Goal: Obtain resource: Download file/media

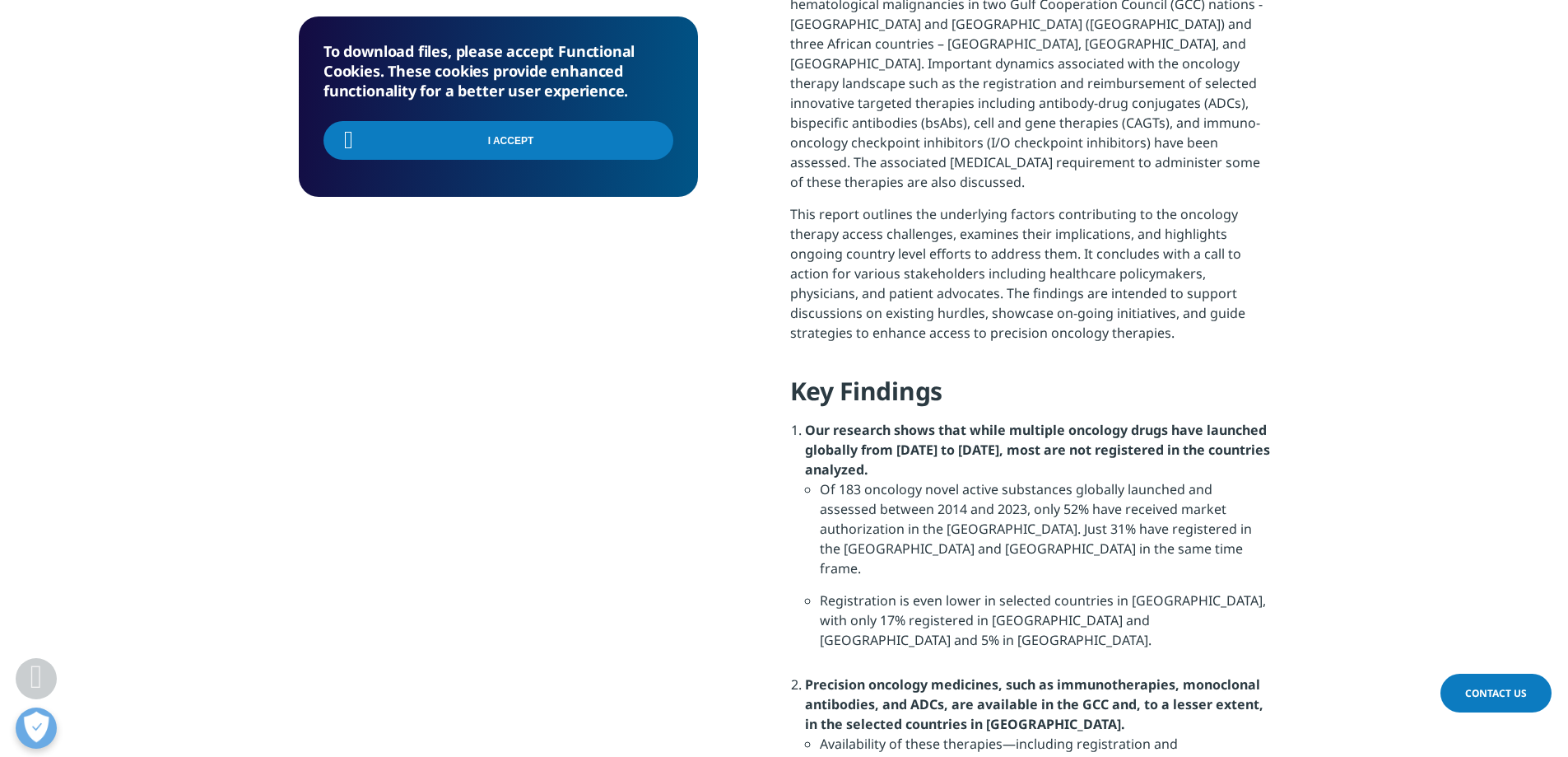
scroll to position [1253, 0]
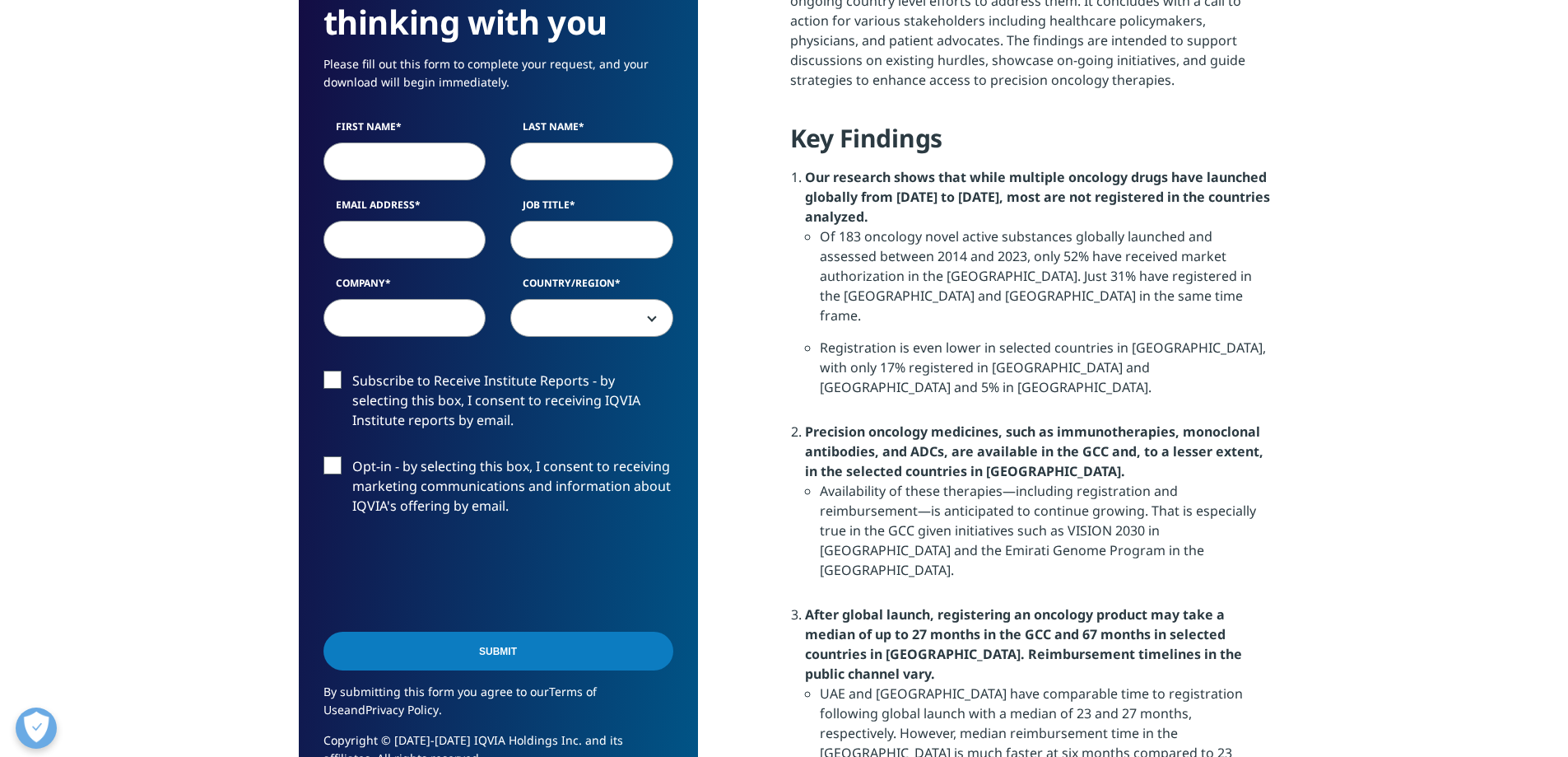
scroll to position [1617, 971]
click at [425, 169] on input "First Name" at bounding box center [405, 161] width 163 height 38
type input "Brian"
type input "Wulff"
type input "wulff.12@osu.edu"
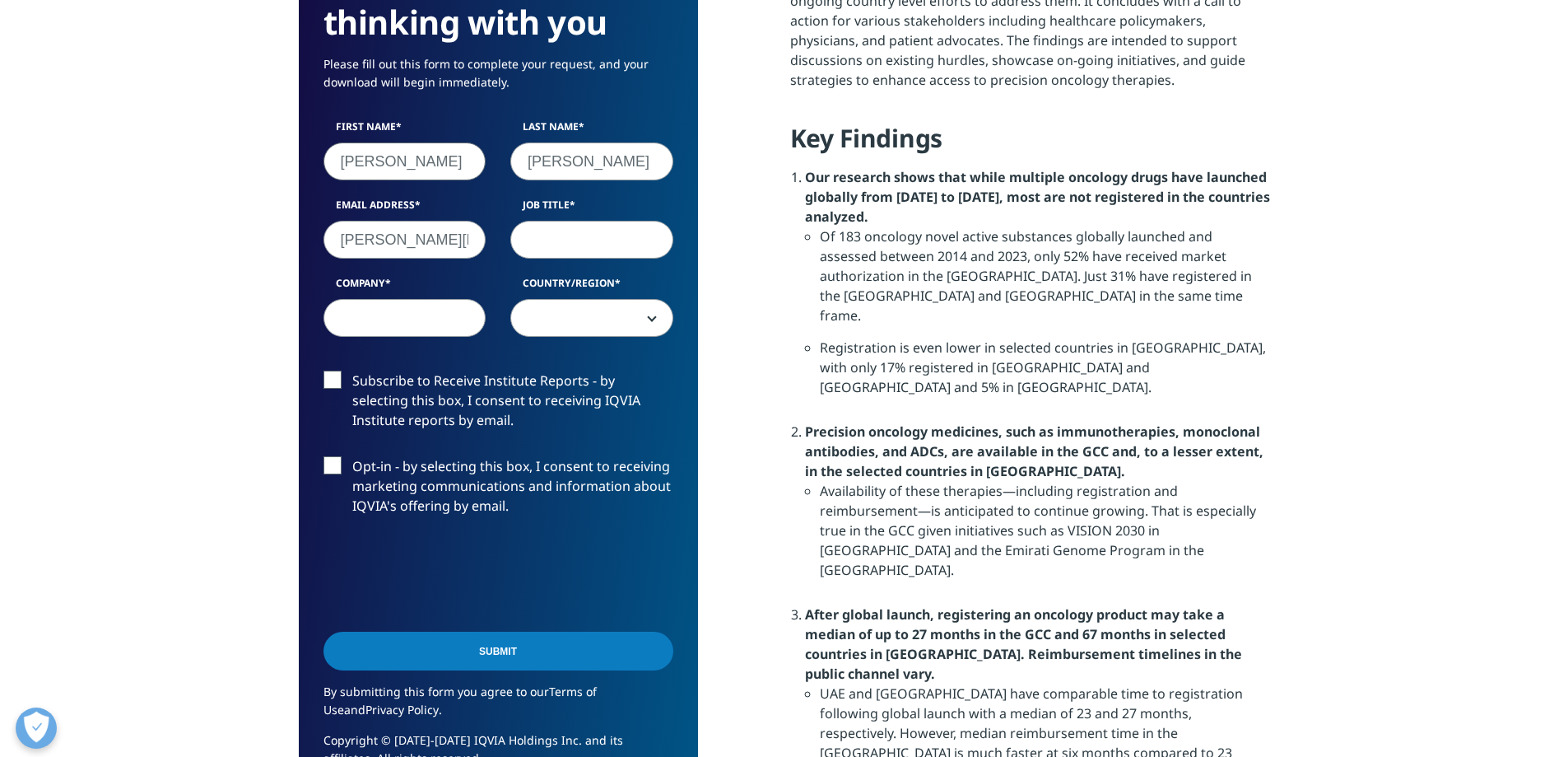
type input "The Ohio State University"
select select "[GEOGRAPHIC_DATA]"
click at [529, 241] on input "Job Title" at bounding box center [591, 240] width 163 height 38
type input "Program Director"
click at [397, 655] on input "Submit" at bounding box center [499, 651] width 350 height 39
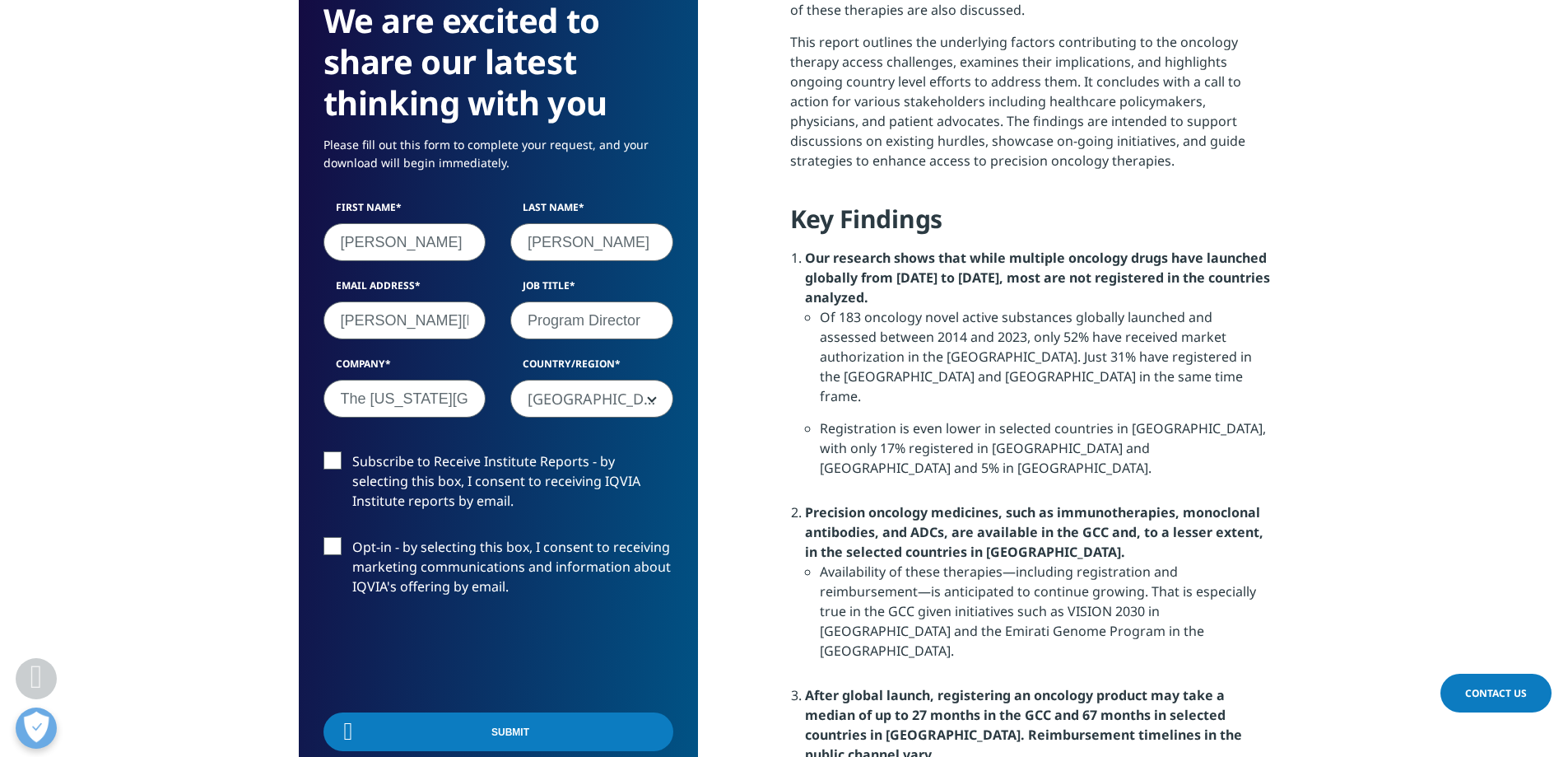
scroll to position [122, 400]
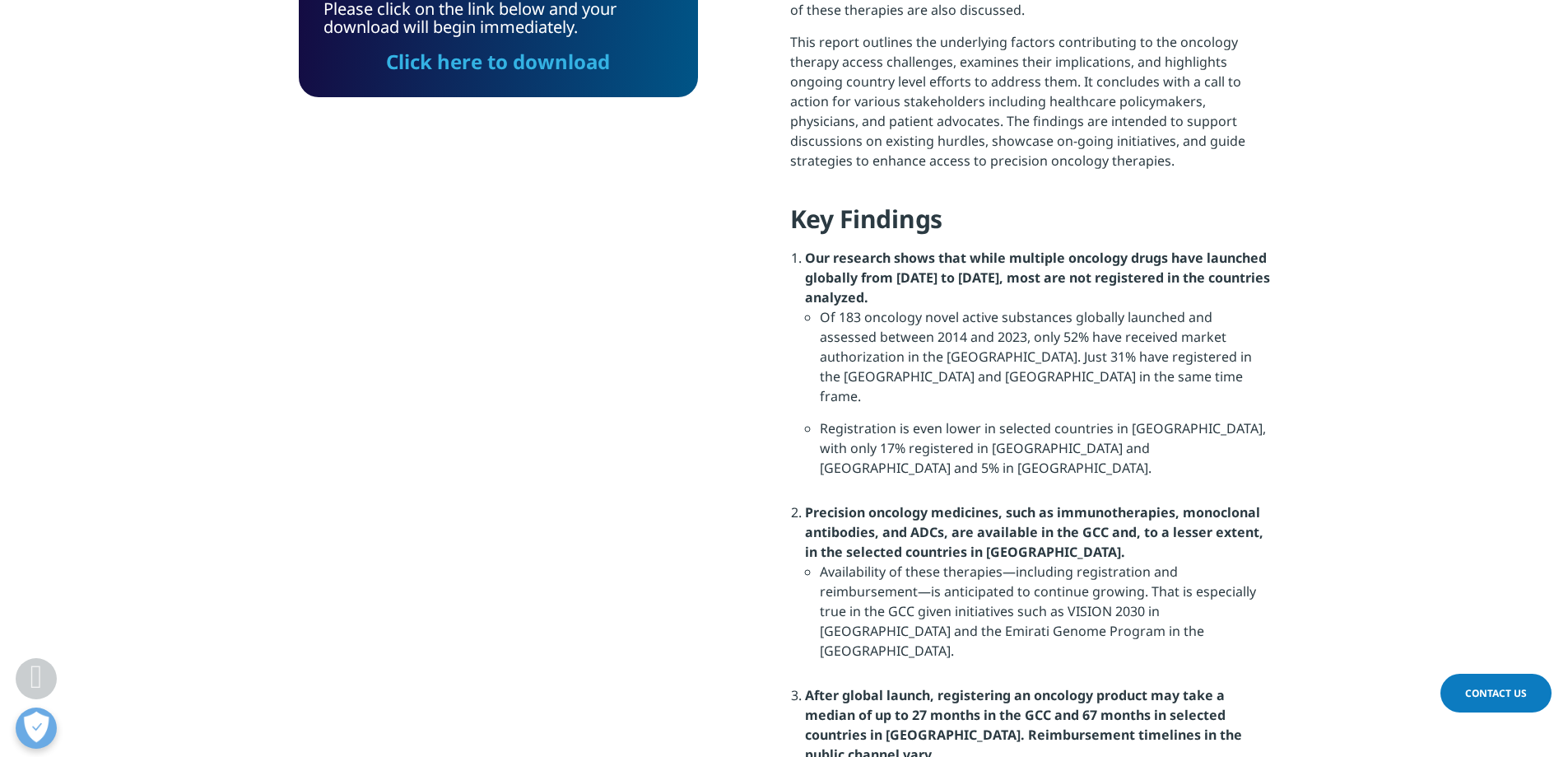
click at [805, 259] on strong "Our research shows that while multiple oncology drugs have launched globally fr…" at bounding box center [1038, 277] width 465 height 57
drag, startPoint x: 808, startPoint y: 259, endPoint x: 975, endPoint y: 266, distance: 167.1
click at [975, 266] on strong "Our research shows that while multiple oncology drugs have launched globally fr…" at bounding box center [1038, 277] width 465 height 57
click at [1003, 268] on li "Our research shows that while multiple oncology drugs have launched globally fr…" at bounding box center [1038, 375] width 465 height 255
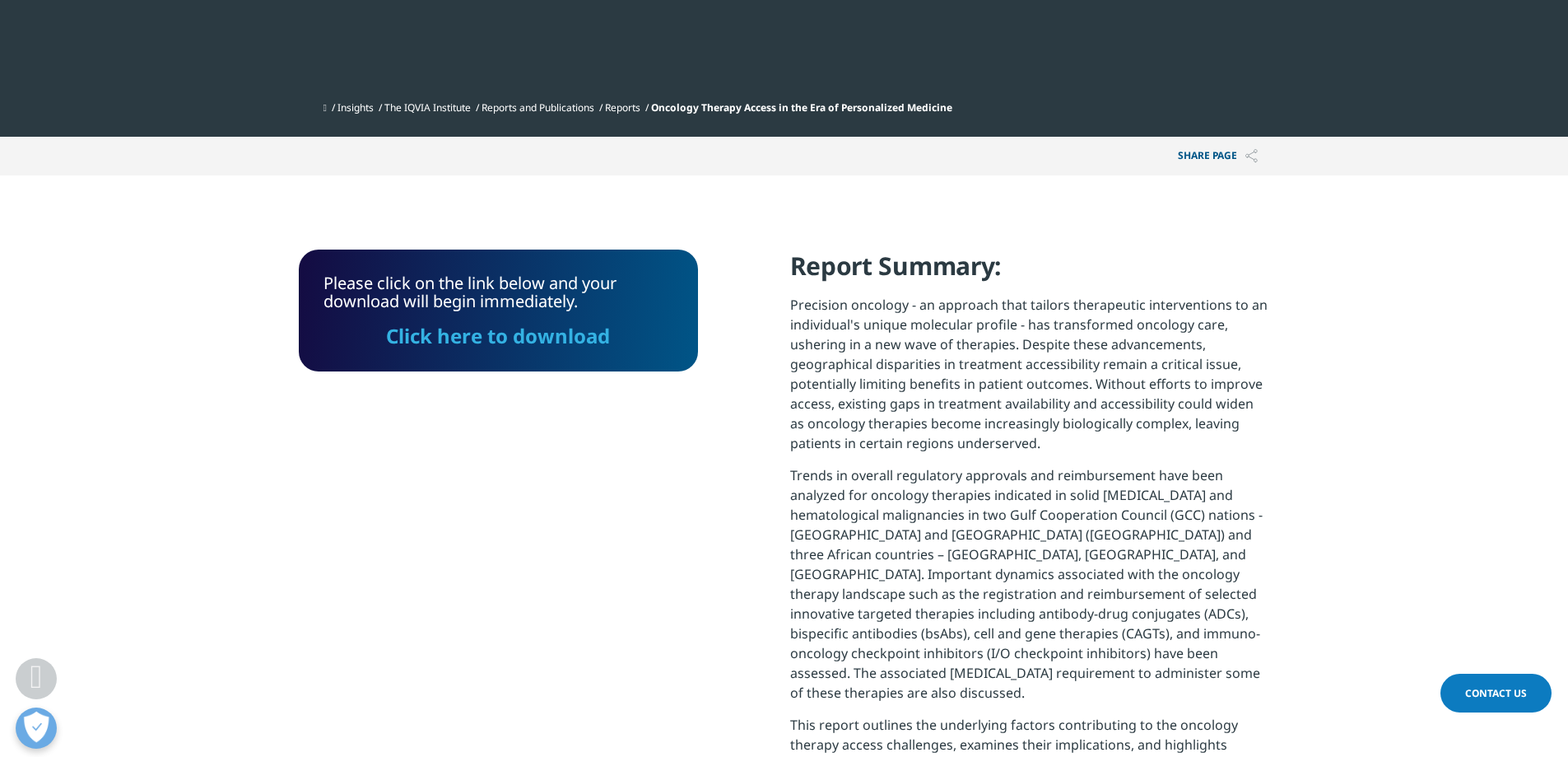
scroll to position [577, 0]
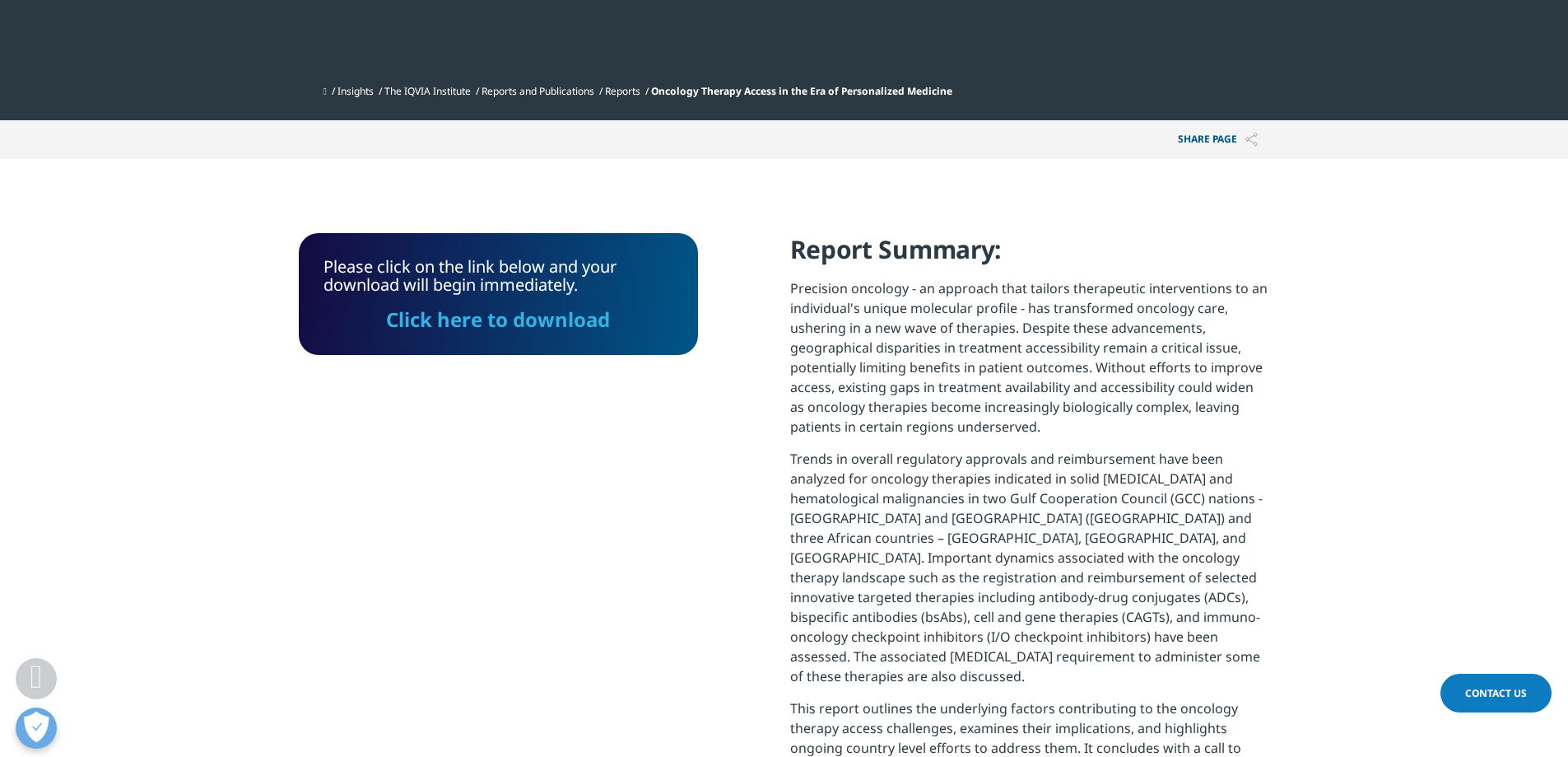
click at [442, 310] on link "Click here to download" at bounding box center [498, 318] width 224 height 27
